Goal: Information Seeking & Learning: Learn about a topic

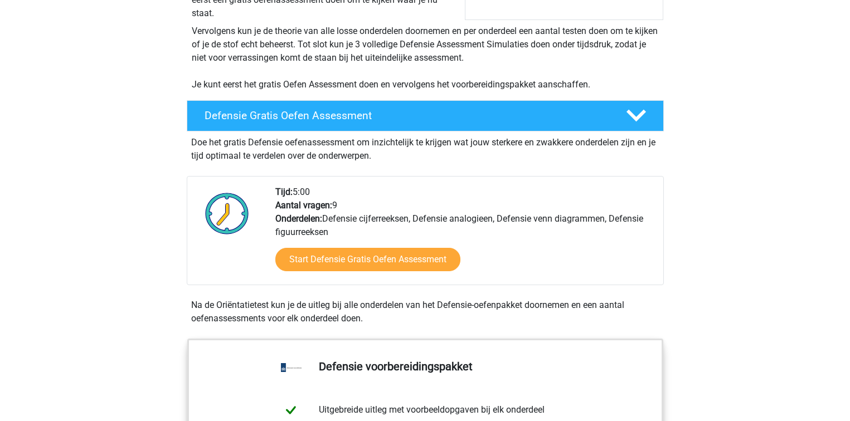
scroll to position [223, 0]
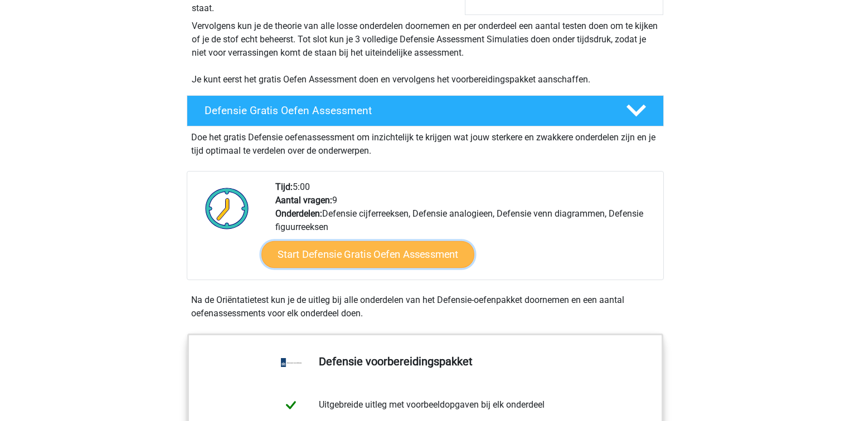
click at [358, 254] on link "Start Defensie Gratis Oefen Assessment" at bounding box center [367, 254] width 213 height 27
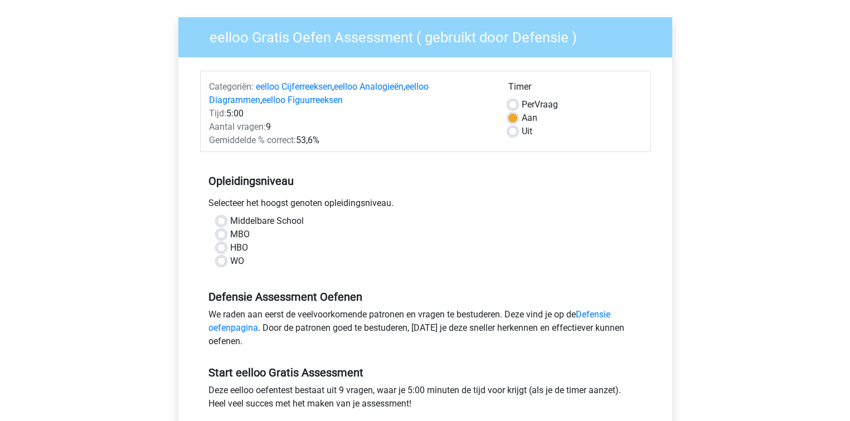
scroll to position [111, 0]
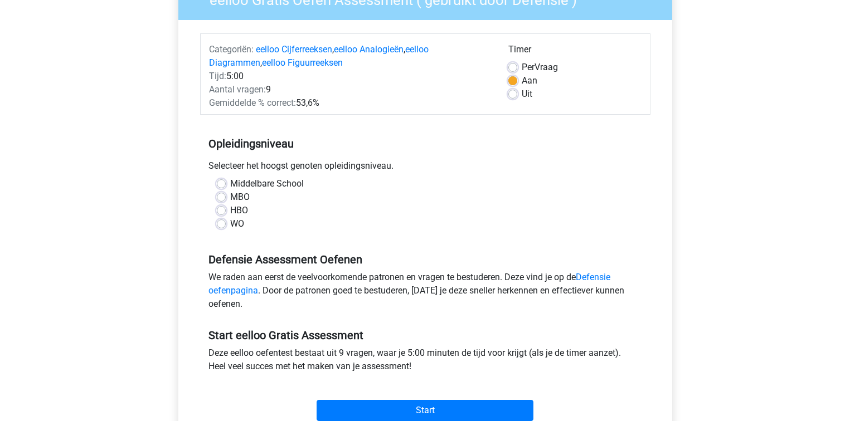
click at [230, 223] on label "WO" at bounding box center [237, 223] width 14 height 13
click at [219, 223] on input "WO" at bounding box center [221, 222] width 9 height 11
radio input "true"
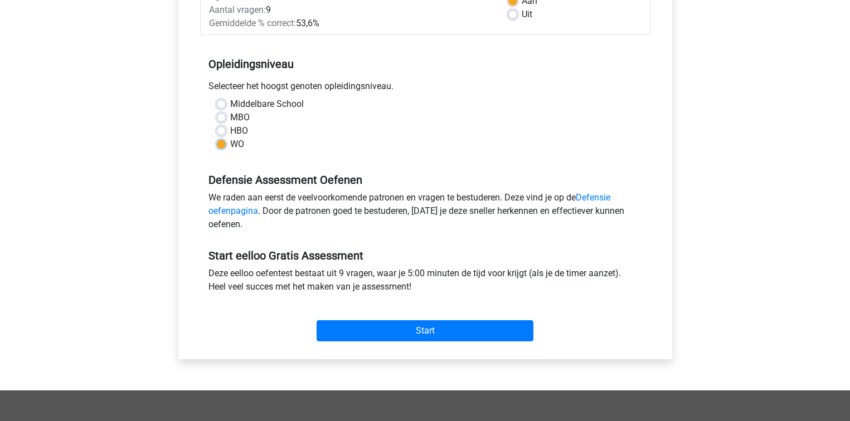
scroll to position [223, 0]
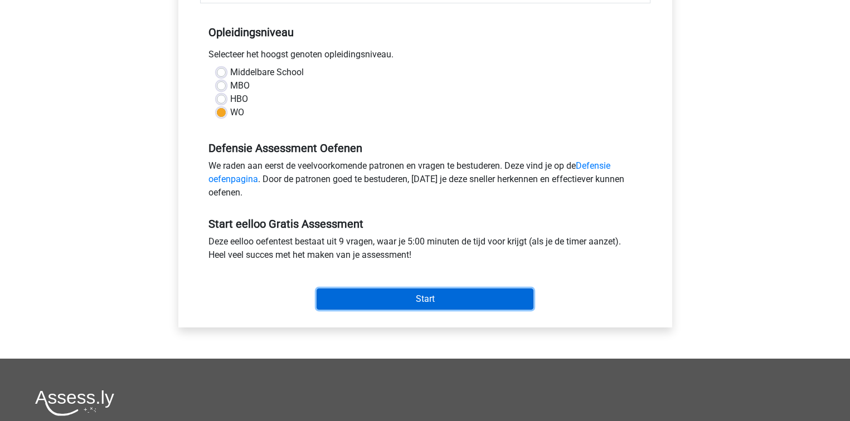
click at [420, 301] on input "Start" at bounding box center [425, 299] width 217 height 21
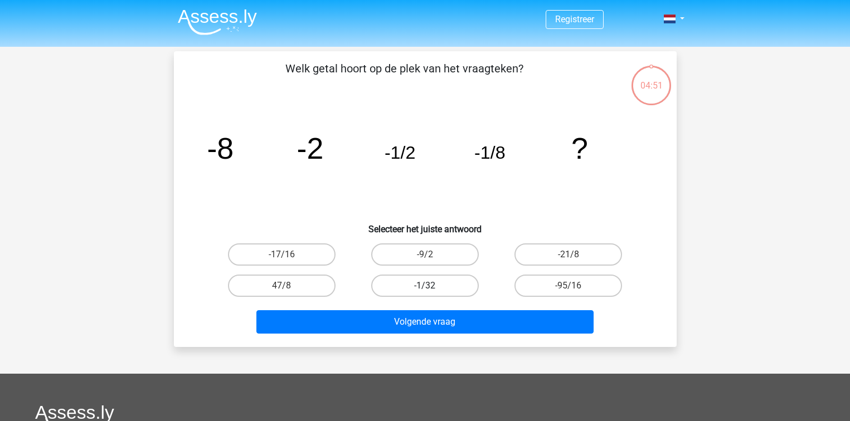
click at [421, 283] on label "-1/32" at bounding box center [425, 286] width 108 height 22
click at [425, 286] on input "-1/32" at bounding box center [428, 289] width 7 height 7
radio input "true"
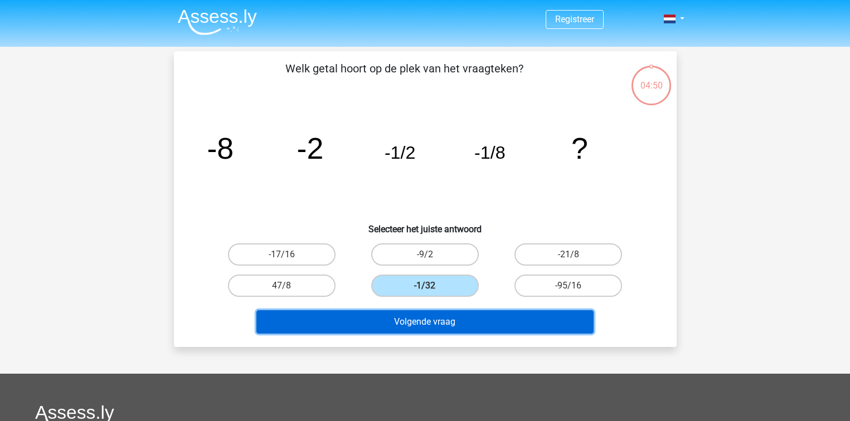
click at [422, 320] on button "Volgende vraag" at bounding box center [424, 321] width 337 height 23
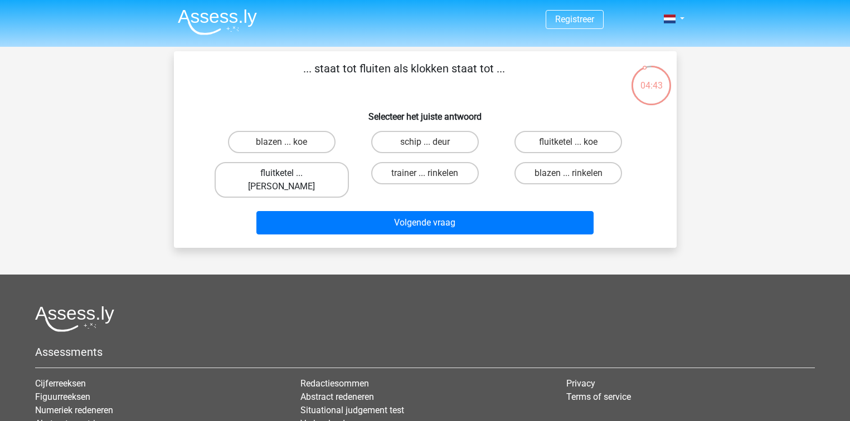
click at [257, 175] on label "fluitketel ... luiden" at bounding box center [282, 180] width 134 height 36
click at [281, 175] on input "fluitketel ... luiden" at bounding box center [284, 176] width 7 height 7
radio input "true"
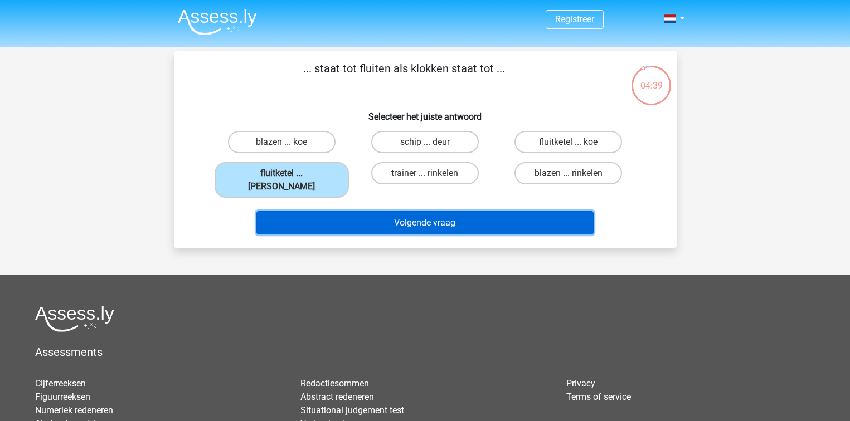
click at [366, 215] on button "Volgende vraag" at bounding box center [424, 222] width 337 height 23
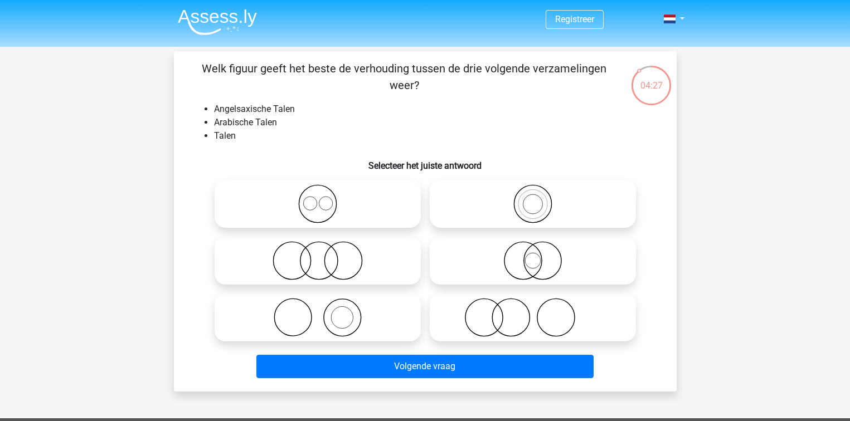
click at [326, 207] on icon at bounding box center [317, 203] width 197 height 39
click at [325, 198] on input "radio" at bounding box center [321, 194] width 7 height 7
radio input "true"
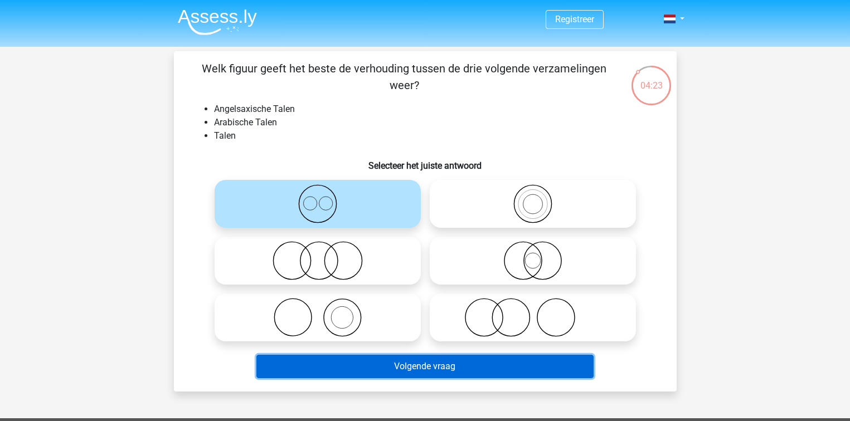
click at [382, 369] on button "Volgende vraag" at bounding box center [424, 366] width 337 height 23
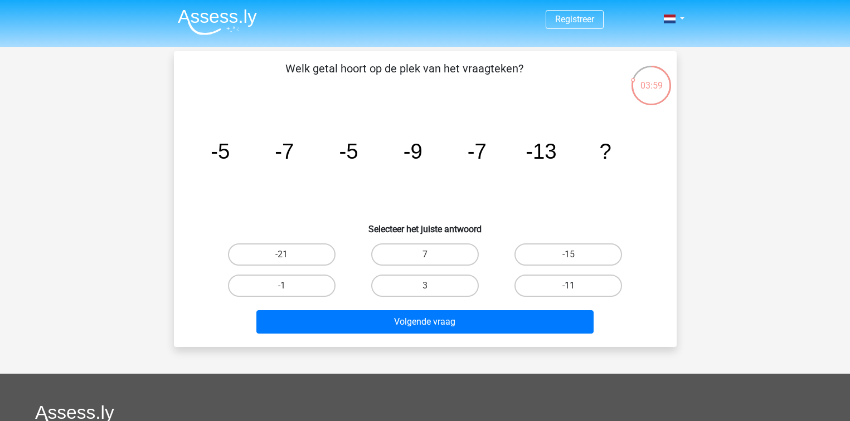
click at [541, 281] on label "-11" at bounding box center [568, 286] width 108 height 22
click at [568, 286] on input "-11" at bounding box center [571, 289] width 7 height 7
radio input "true"
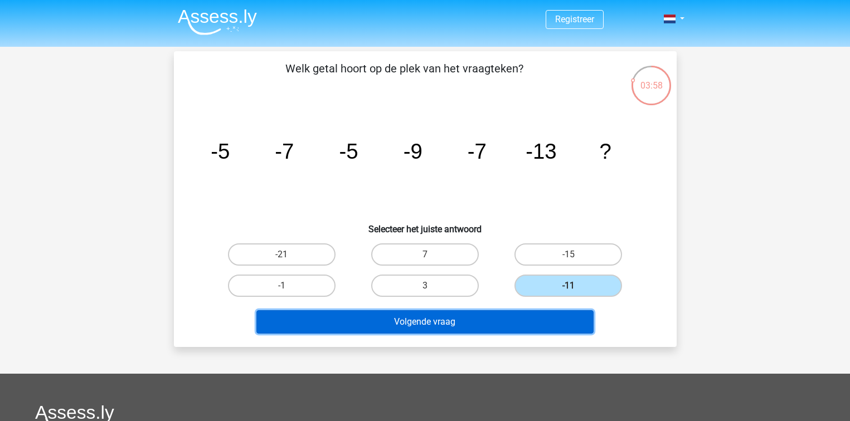
click at [489, 318] on button "Volgende vraag" at bounding box center [424, 321] width 337 height 23
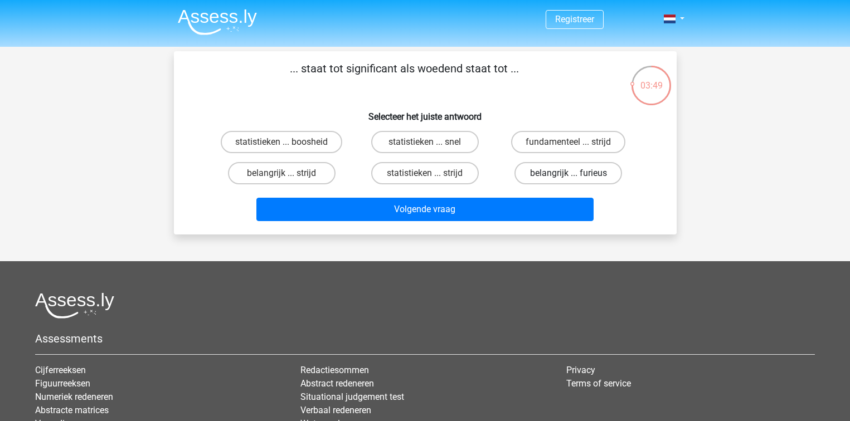
click at [534, 177] on label "belangrijk ... furieus" at bounding box center [568, 173] width 108 height 22
click at [568, 177] on input "belangrijk ... furieus" at bounding box center [571, 176] width 7 height 7
radio input "true"
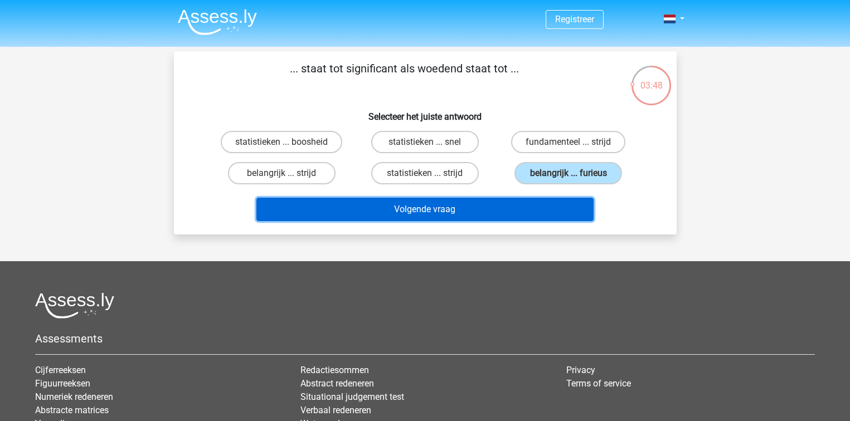
click at [514, 213] on button "Volgende vraag" at bounding box center [424, 209] width 337 height 23
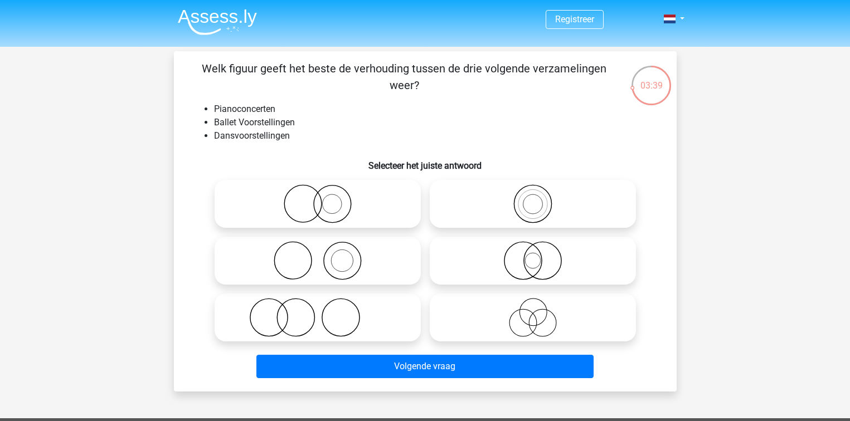
click at [362, 255] on icon at bounding box center [317, 260] width 197 height 39
click at [325, 255] on input "radio" at bounding box center [321, 251] width 7 height 7
radio input "true"
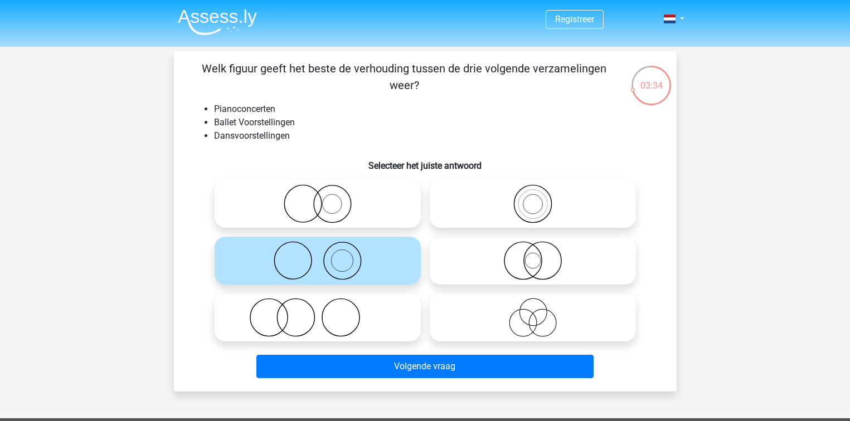
click at [353, 318] on icon at bounding box center [317, 317] width 197 height 39
click at [325, 312] on input "radio" at bounding box center [321, 308] width 7 height 7
radio input "true"
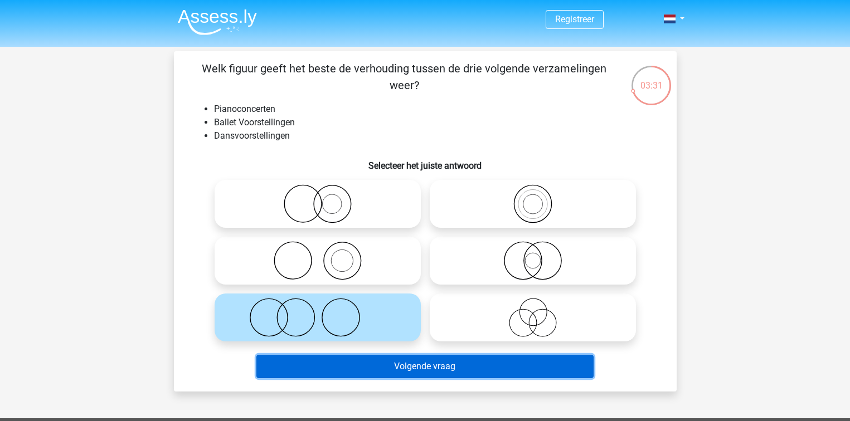
click at [355, 361] on button "Volgende vraag" at bounding box center [424, 366] width 337 height 23
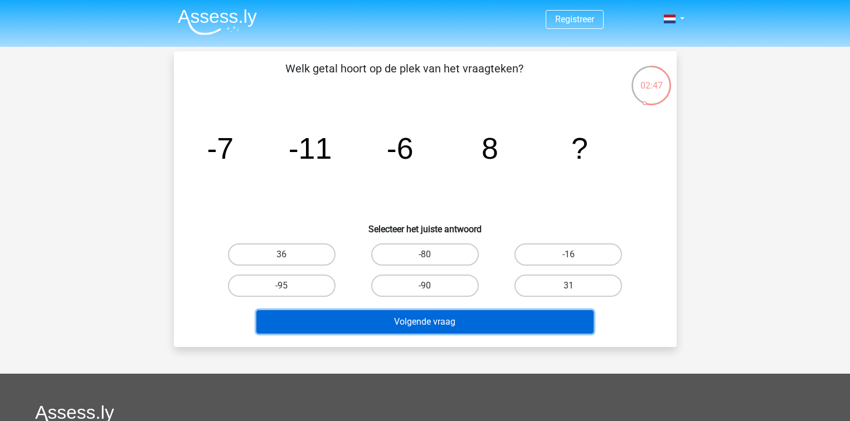
click at [479, 319] on button "Volgende vraag" at bounding box center [424, 321] width 337 height 23
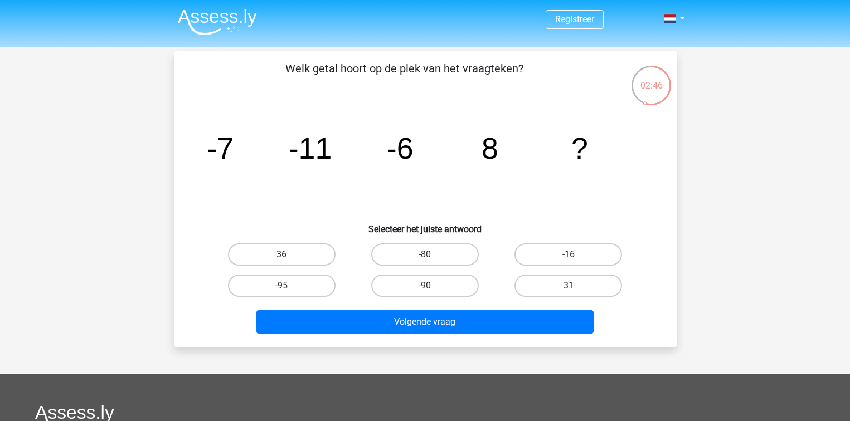
click at [318, 253] on label "36" at bounding box center [282, 255] width 108 height 22
click at [289, 255] on input "36" at bounding box center [284, 258] width 7 height 7
radio input "true"
click at [546, 246] on label "-16" at bounding box center [568, 255] width 108 height 22
click at [568, 255] on input "-16" at bounding box center [571, 258] width 7 height 7
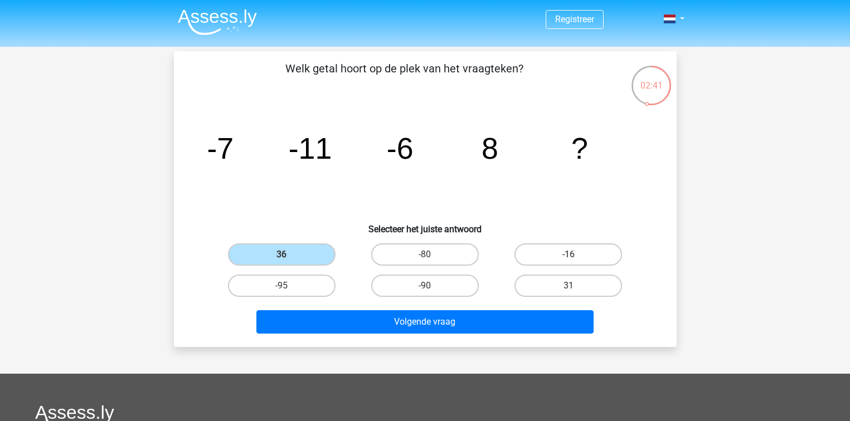
radio input "true"
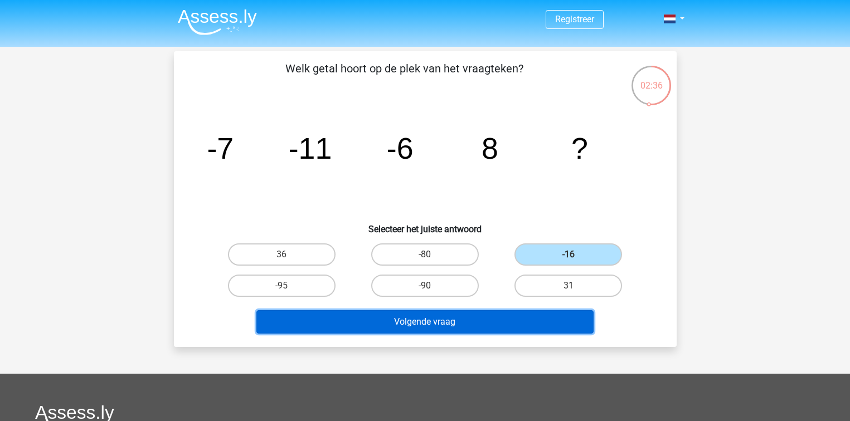
click at [330, 319] on button "Volgende vraag" at bounding box center [424, 321] width 337 height 23
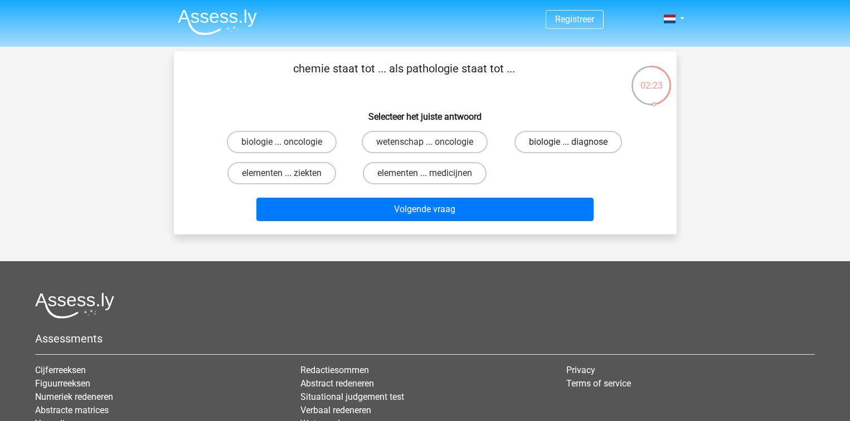
click at [550, 140] on label "biologie ... diagnose" at bounding box center [568, 142] width 108 height 22
click at [568, 142] on input "biologie ... diagnose" at bounding box center [571, 145] width 7 height 7
radio input "true"
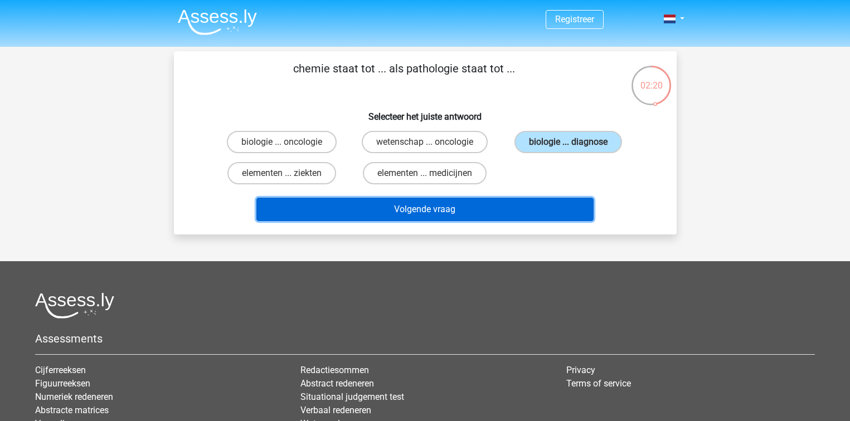
click at [395, 203] on button "Volgende vraag" at bounding box center [424, 209] width 337 height 23
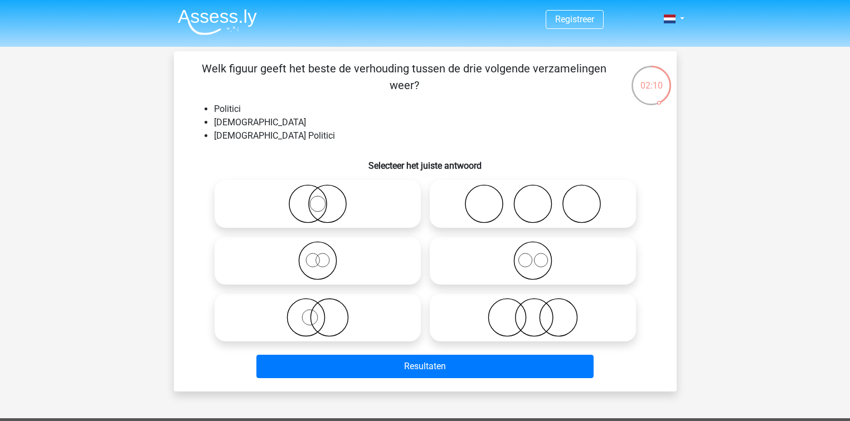
click at [326, 202] on circle at bounding box center [307, 204] width 37 height 37
click at [325, 198] on input "radio" at bounding box center [321, 194] width 7 height 7
radio input "true"
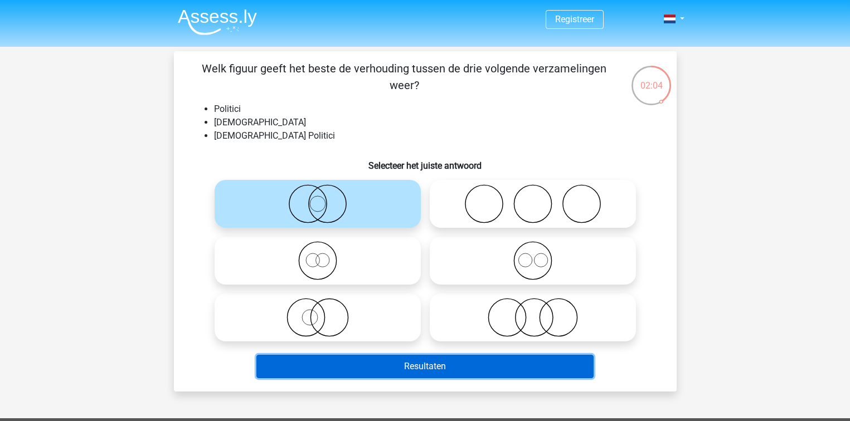
click at [395, 367] on button "Resultaten" at bounding box center [424, 366] width 337 height 23
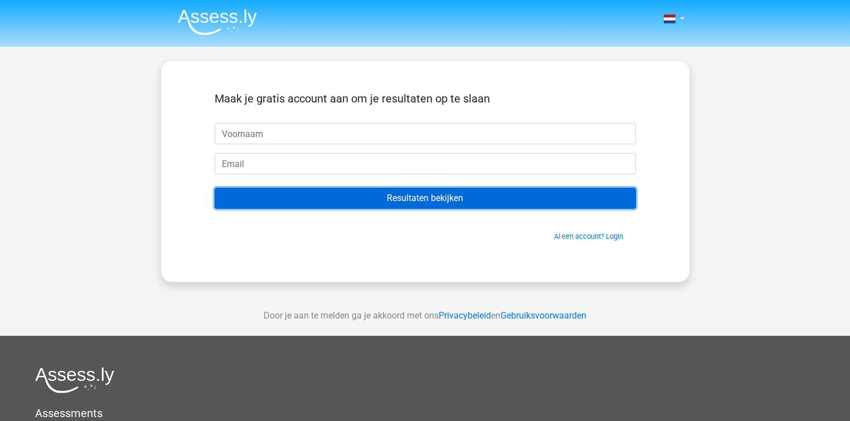
click at [378, 202] on input "Resultaten bekijken" at bounding box center [425, 198] width 421 height 21
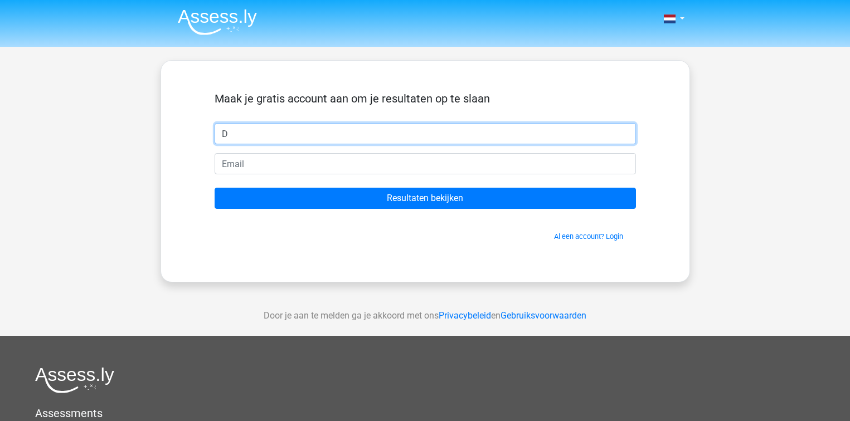
type input "D"
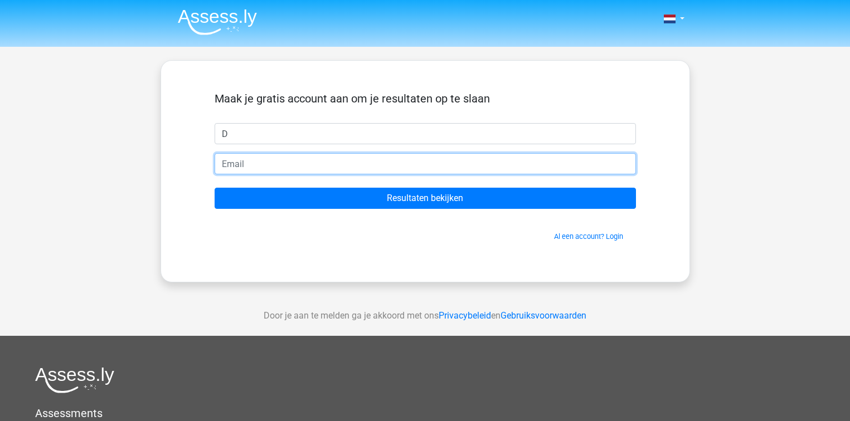
click at [303, 160] on input "email" at bounding box center [425, 163] width 421 height 21
type input "larsdevries@tutamail.com"
click at [215, 188] on input "Resultaten bekijken" at bounding box center [425, 198] width 421 height 21
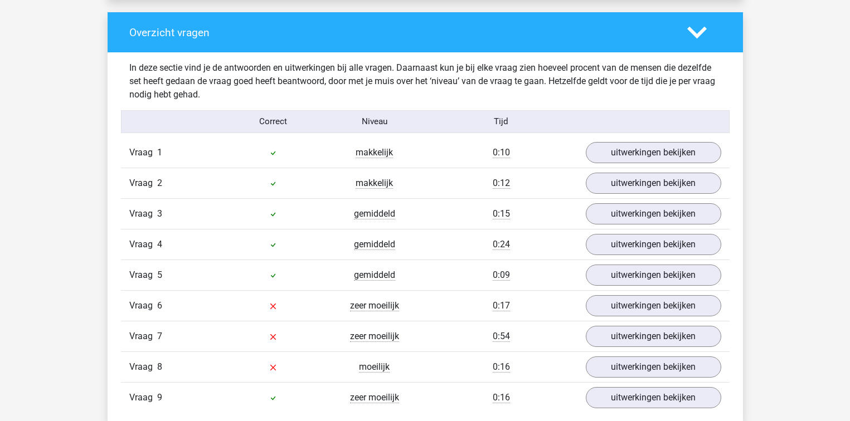
scroll to position [1170, 0]
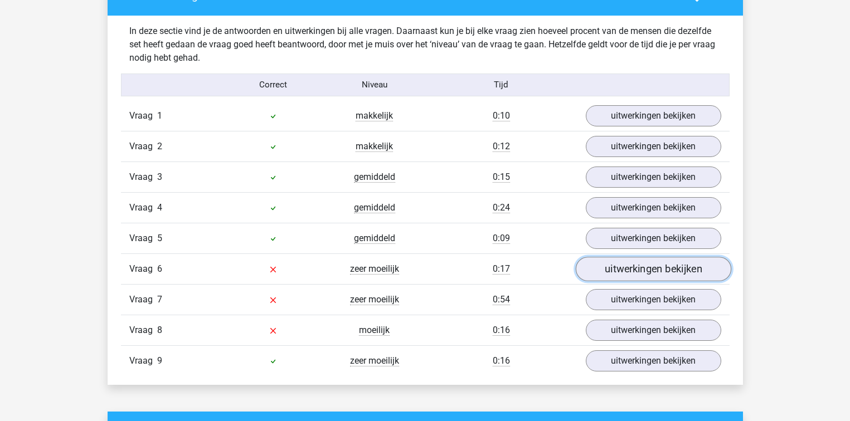
click at [611, 274] on link "uitwerkingen bekijken" at bounding box center [652, 269] width 155 height 25
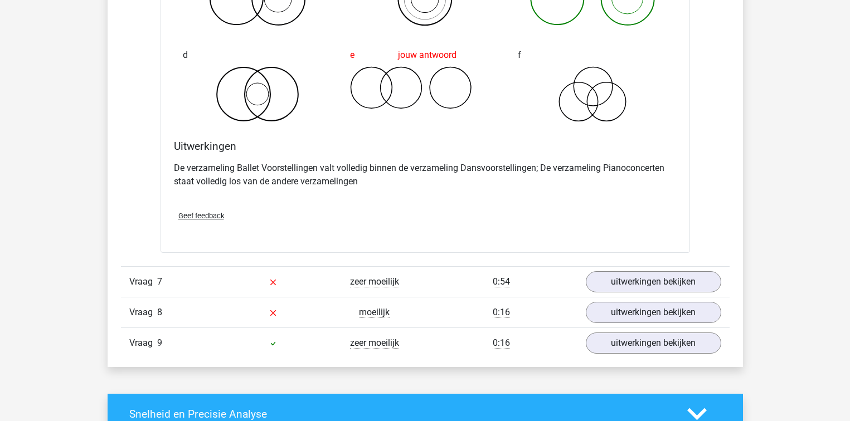
scroll to position [1616, 0]
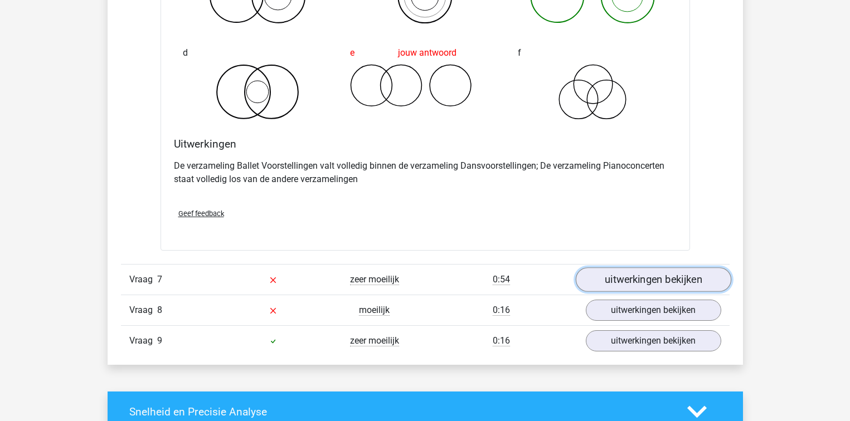
click at [653, 281] on link "uitwerkingen bekijken" at bounding box center [652, 280] width 155 height 25
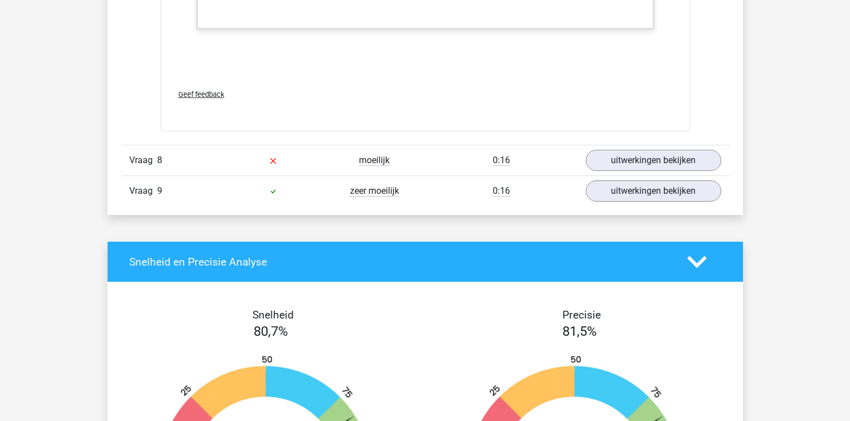
scroll to position [2452, 0]
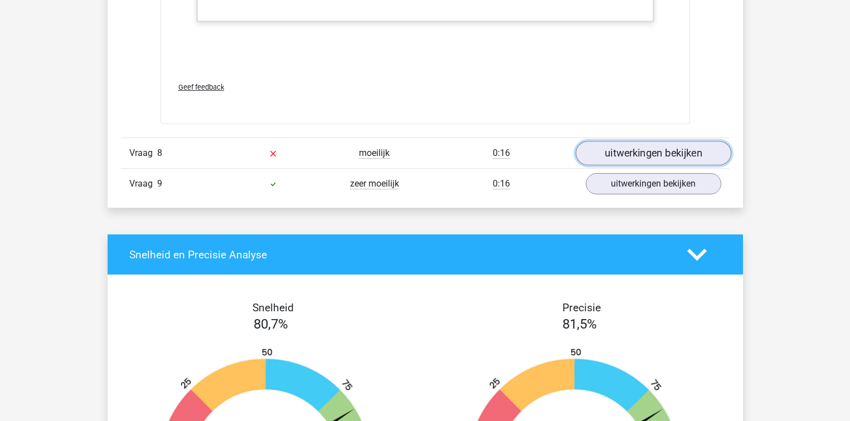
click at [626, 159] on link "uitwerkingen bekijken" at bounding box center [652, 153] width 155 height 25
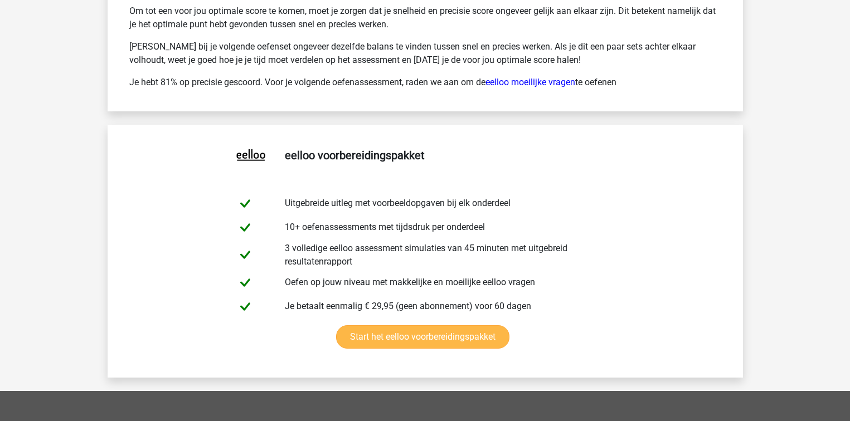
scroll to position [3400, 0]
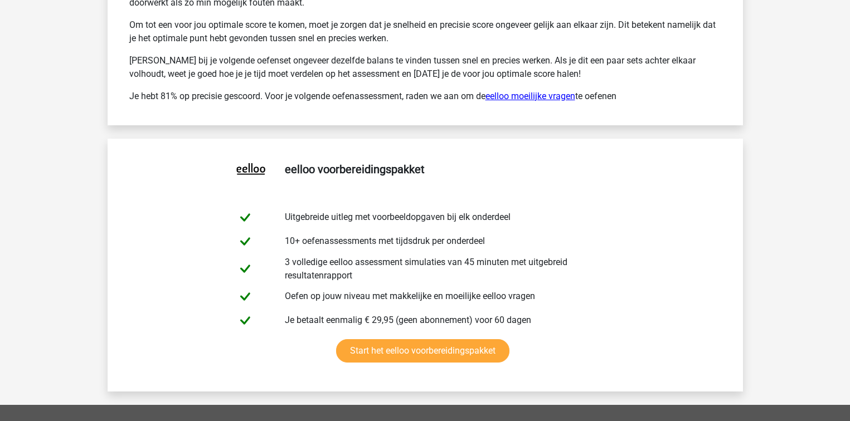
click at [531, 97] on link "eelloo moeilijke vragen" at bounding box center [530, 96] width 90 height 11
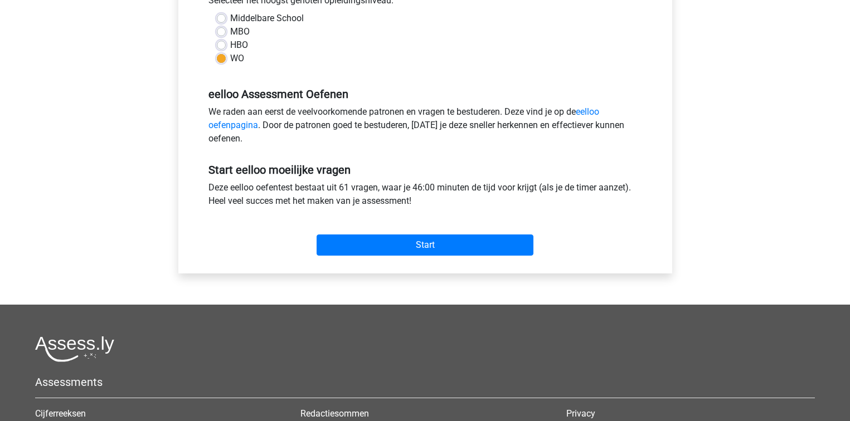
scroll to position [334, 0]
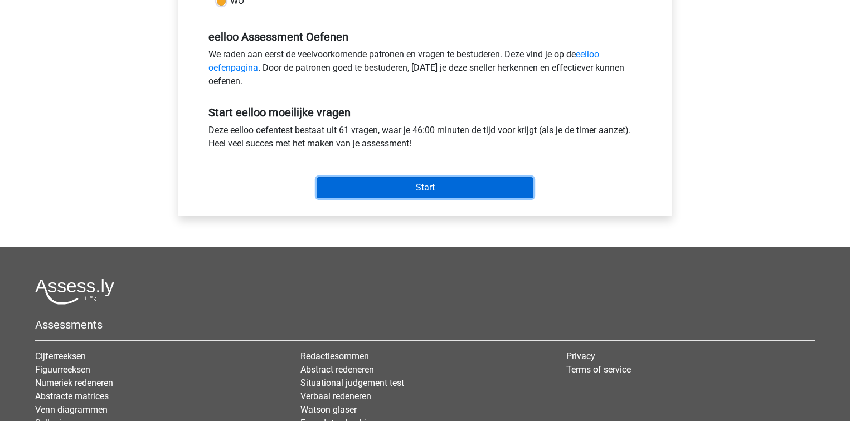
click at [434, 191] on input "Start" at bounding box center [425, 187] width 217 height 21
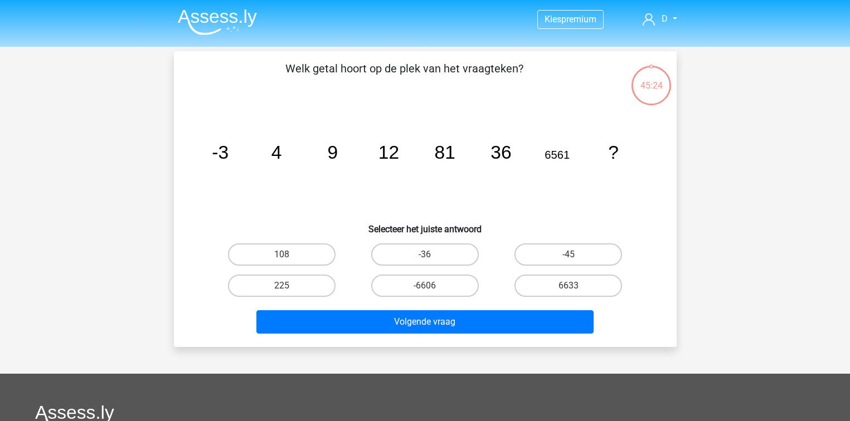
click at [571, 290] on input "6633" at bounding box center [571, 289] width 7 height 7
radio input "true"
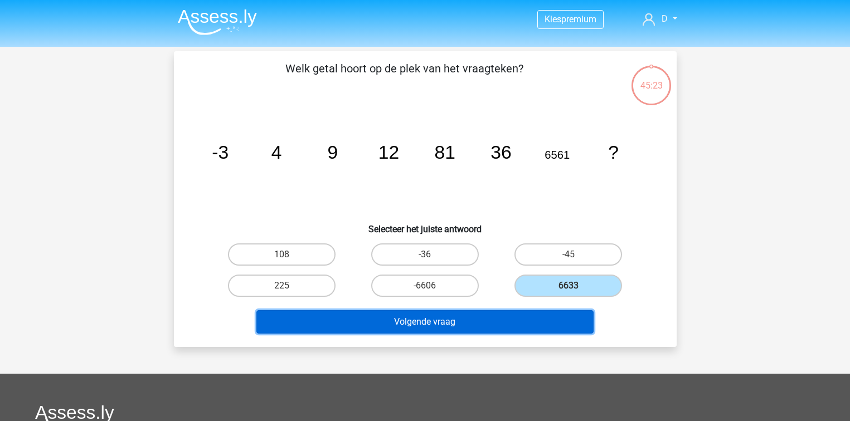
click at [521, 314] on button "Volgende vraag" at bounding box center [424, 321] width 337 height 23
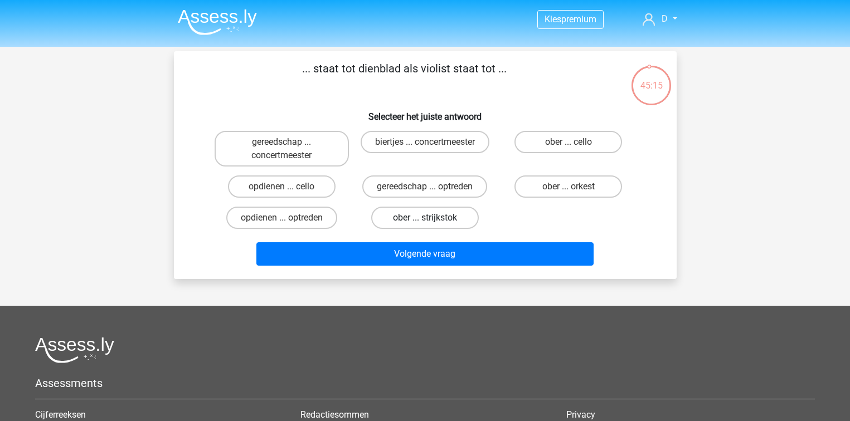
click at [426, 217] on label "ober ... strijkstok" at bounding box center [425, 218] width 108 height 22
click at [426, 218] on input "ober ... strijkstok" at bounding box center [428, 221] width 7 height 7
radio input "true"
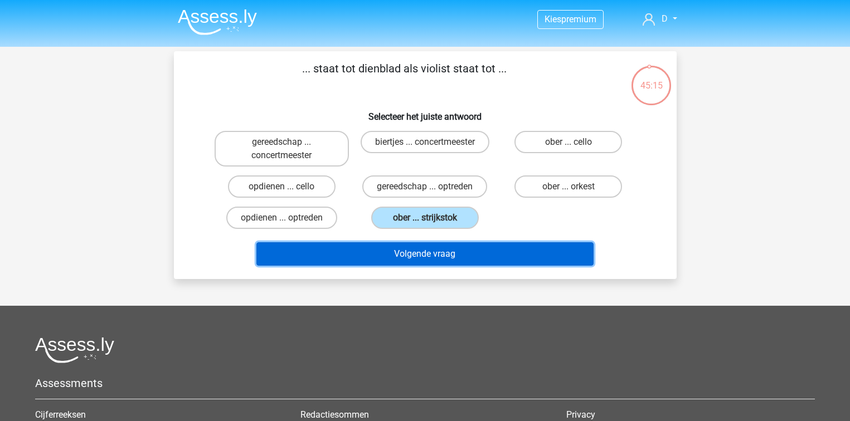
click at [421, 251] on button "Volgende vraag" at bounding box center [424, 253] width 337 height 23
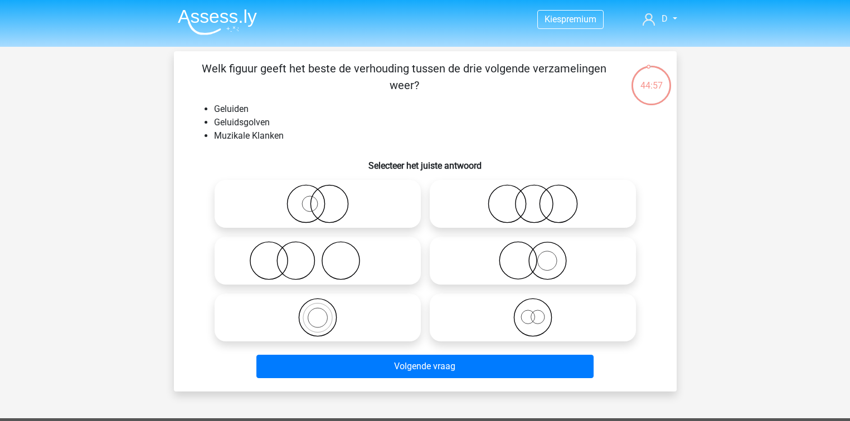
click at [307, 307] on icon at bounding box center [317, 317] width 197 height 39
click at [318, 307] on input "radio" at bounding box center [321, 308] width 7 height 7
radio input "true"
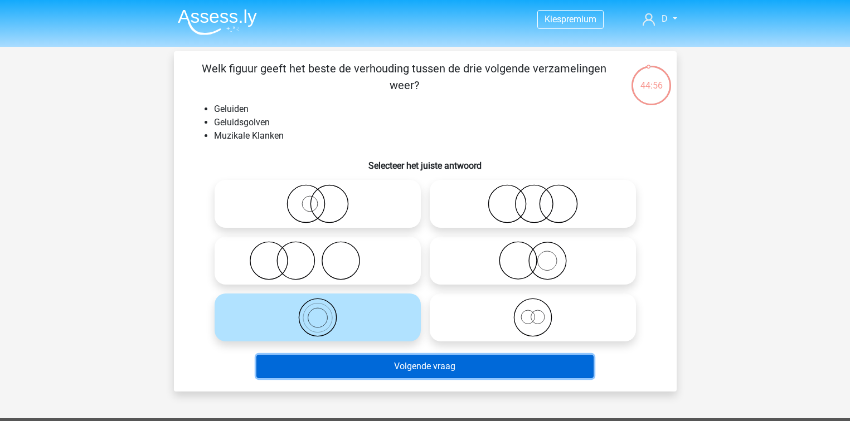
click at [350, 373] on button "Volgende vraag" at bounding box center [424, 366] width 337 height 23
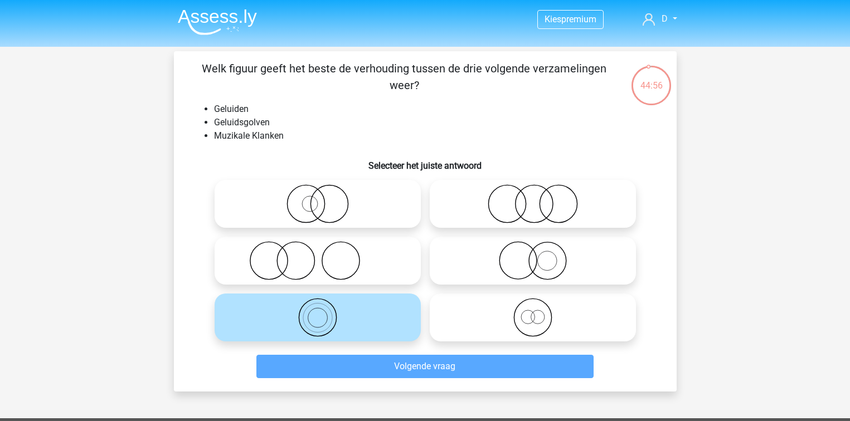
scroll to position [51, 0]
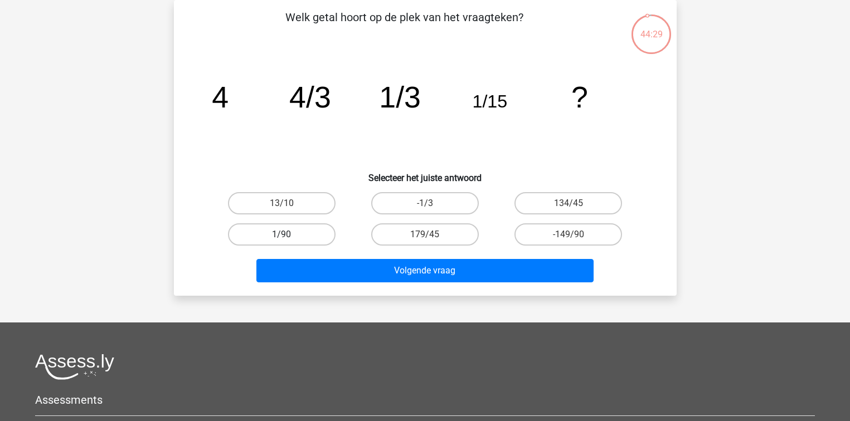
click at [294, 230] on label "1/90" at bounding box center [282, 234] width 108 height 22
click at [289, 235] on input "1/90" at bounding box center [284, 238] width 7 height 7
radio input "true"
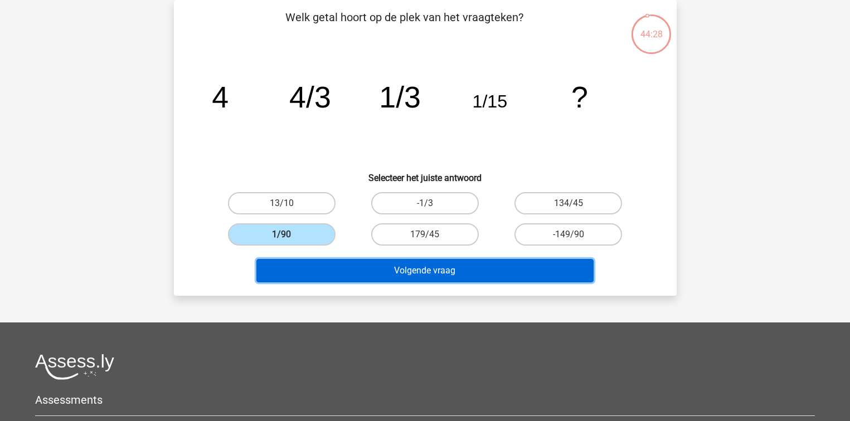
click at [326, 268] on button "Volgende vraag" at bounding box center [424, 270] width 337 height 23
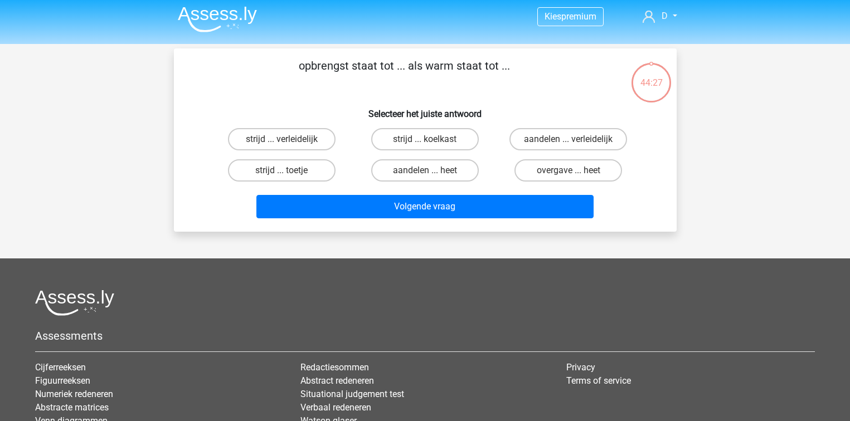
scroll to position [0, 0]
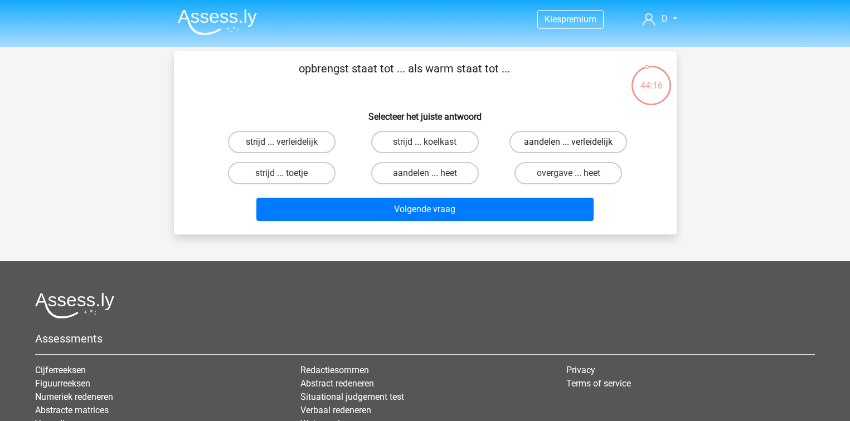
click at [542, 144] on label "aandelen ... verleidelijk" at bounding box center [568, 142] width 118 height 22
click at [568, 144] on input "aandelen ... verleidelijk" at bounding box center [571, 145] width 7 height 7
radio input "true"
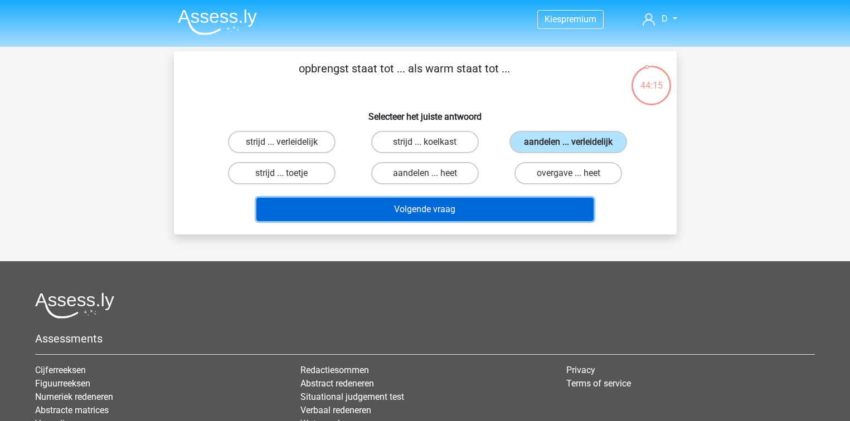
click at [480, 201] on button "Volgende vraag" at bounding box center [424, 209] width 337 height 23
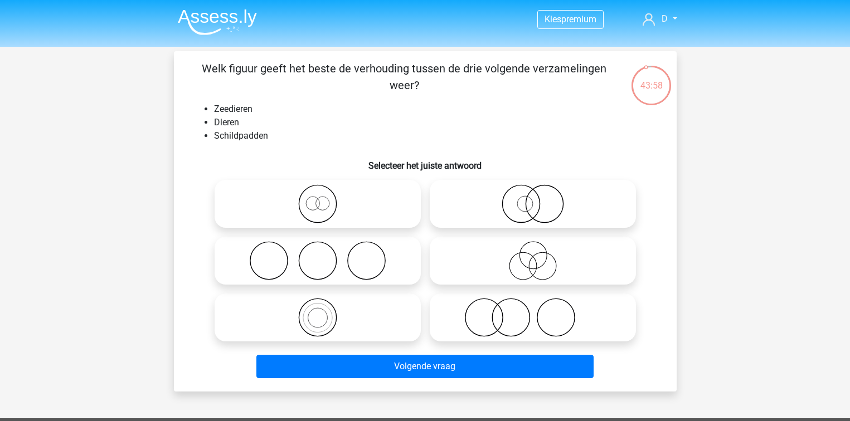
click at [534, 207] on icon at bounding box center [532, 203] width 197 height 39
click at [534, 198] on input "radio" at bounding box center [536, 194] width 7 height 7
radio input "true"
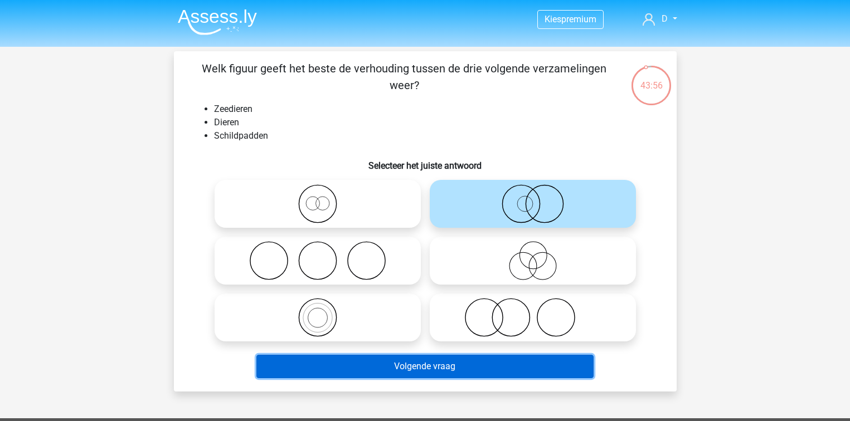
click at [461, 363] on button "Volgende vraag" at bounding box center [424, 366] width 337 height 23
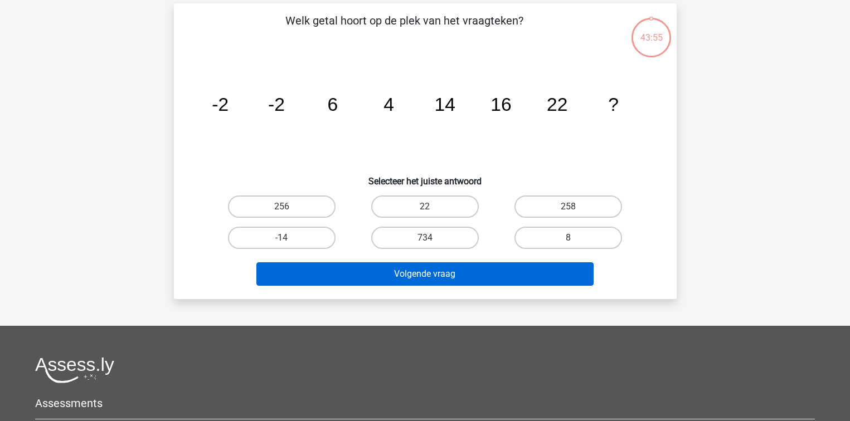
scroll to position [51, 0]
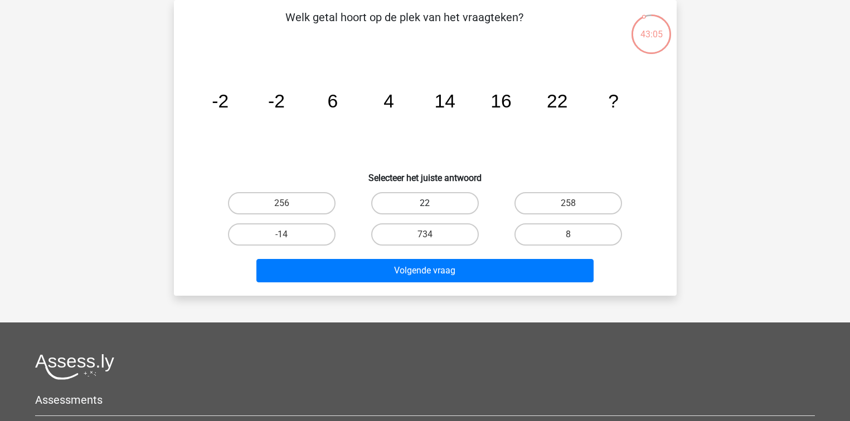
click at [430, 200] on label "22" at bounding box center [425, 203] width 108 height 22
click at [430, 203] on input "22" at bounding box center [428, 206] width 7 height 7
radio input "true"
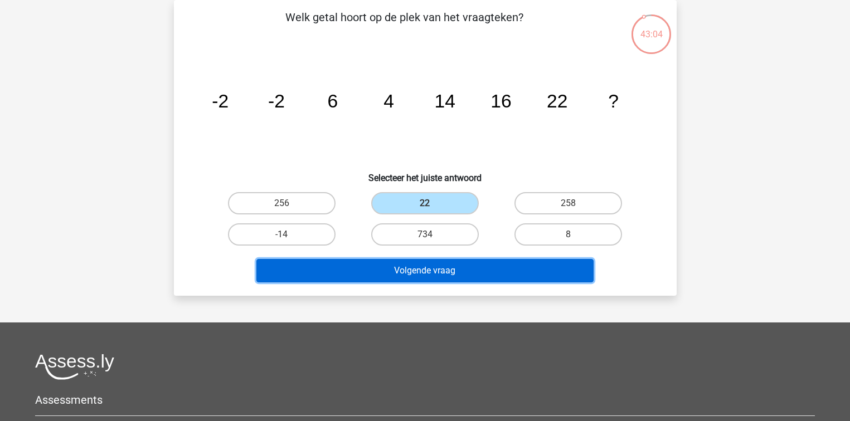
click at [417, 262] on button "Volgende vraag" at bounding box center [424, 270] width 337 height 23
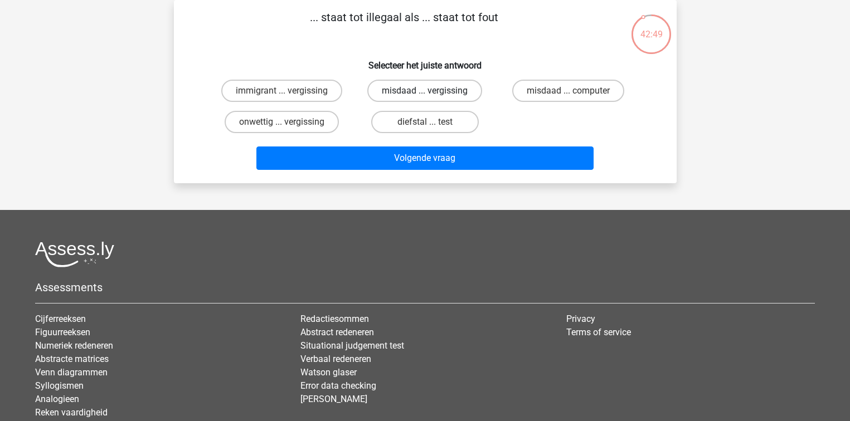
click at [402, 86] on label "misdaad ... vergissing" at bounding box center [424, 91] width 115 height 22
click at [425, 91] on input "misdaad ... vergissing" at bounding box center [428, 94] width 7 height 7
radio input "true"
click at [302, 121] on label "onwettig ... vergissing" at bounding box center [282, 122] width 114 height 22
click at [289, 122] on input "onwettig ... vergissing" at bounding box center [284, 125] width 7 height 7
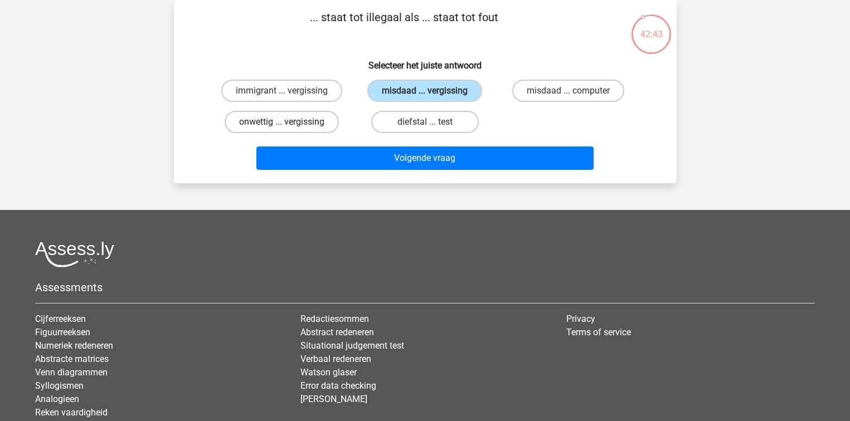
radio input "true"
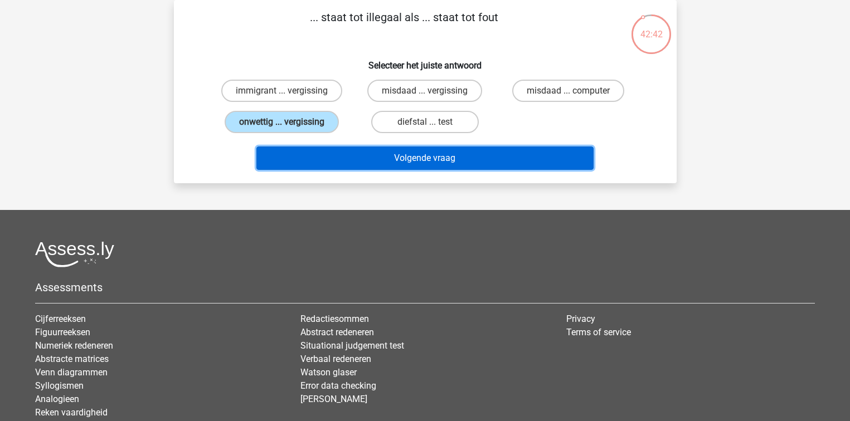
click at [396, 163] on button "Volgende vraag" at bounding box center [424, 158] width 337 height 23
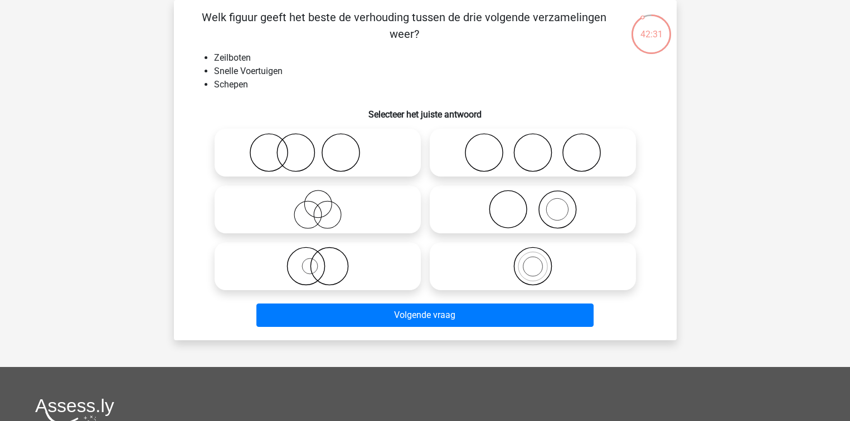
click at [345, 206] on icon at bounding box center [317, 209] width 197 height 39
click at [325, 204] on input "radio" at bounding box center [321, 200] width 7 height 7
radio input "true"
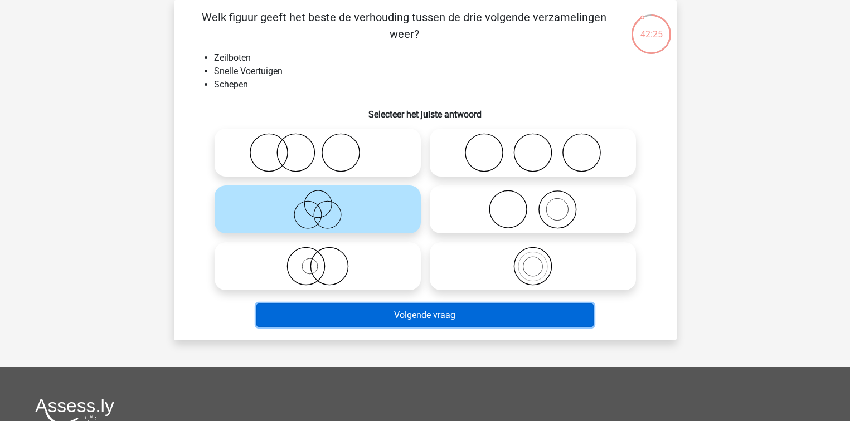
click at [344, 319] on button "Volgende vraag" at bounding box center [424, 315] width 337 height 23
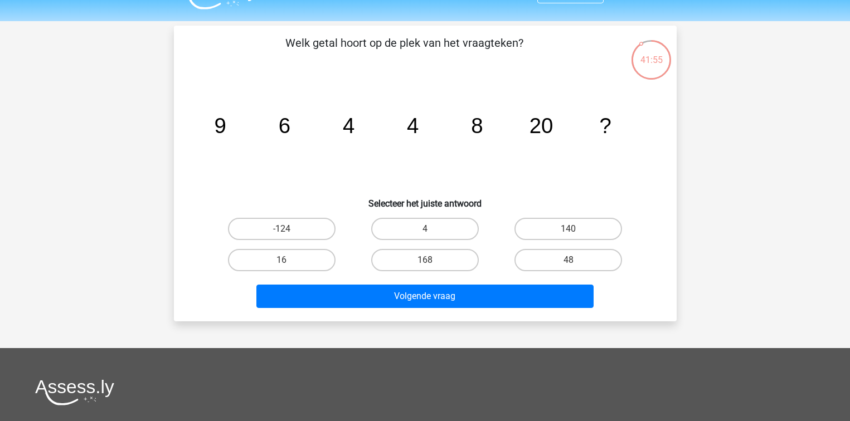
scroll to position [0, 0]
